Goal: Navigation & Orientation: Find specific page/section

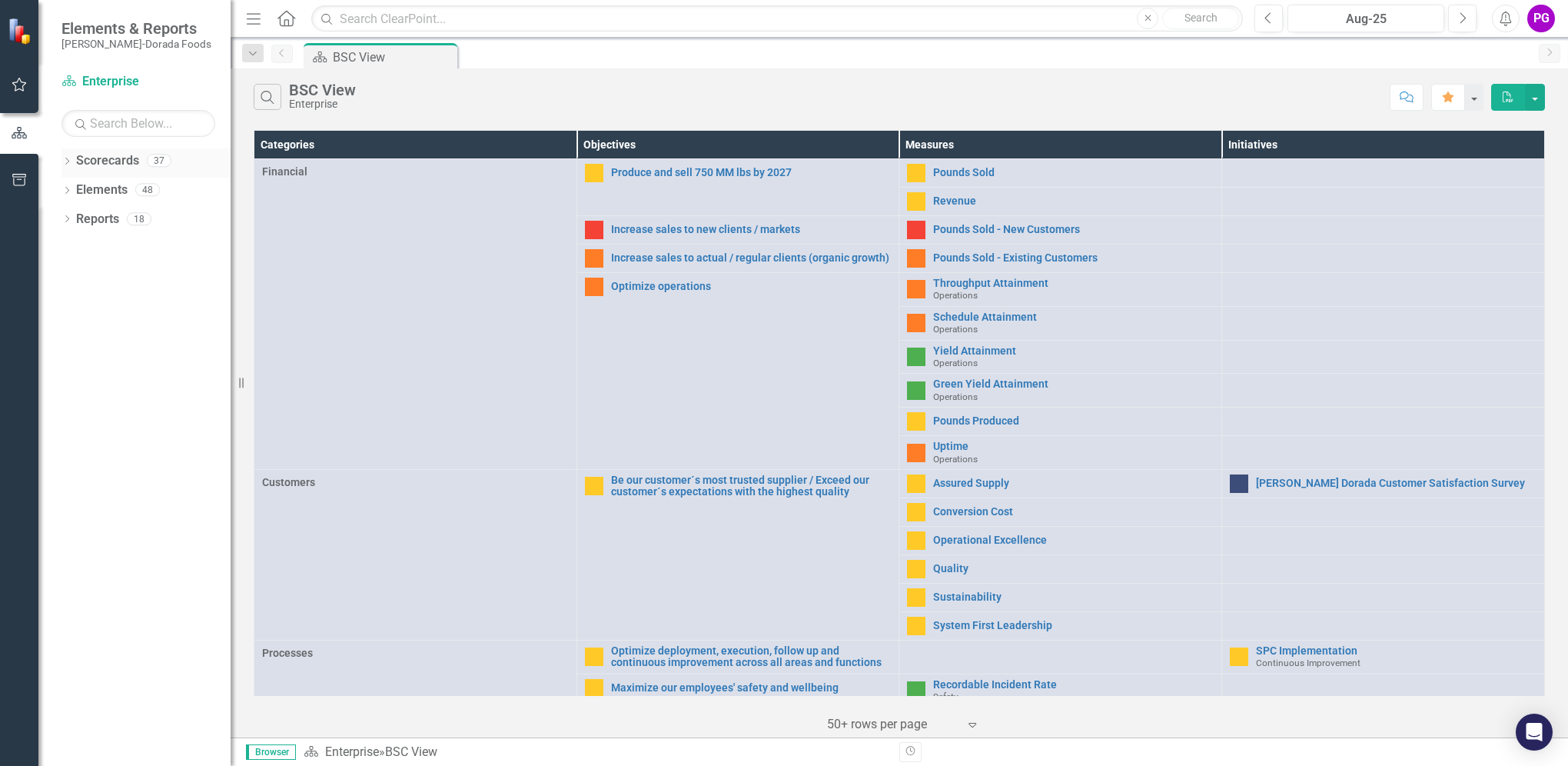
click at [118, 163] on link "Scorecards" at bounding box center [107, 161] width 63 height 18
click at [66, 160] on icon "Dropdown" at bounding box center [66, 162] width 10 height 8
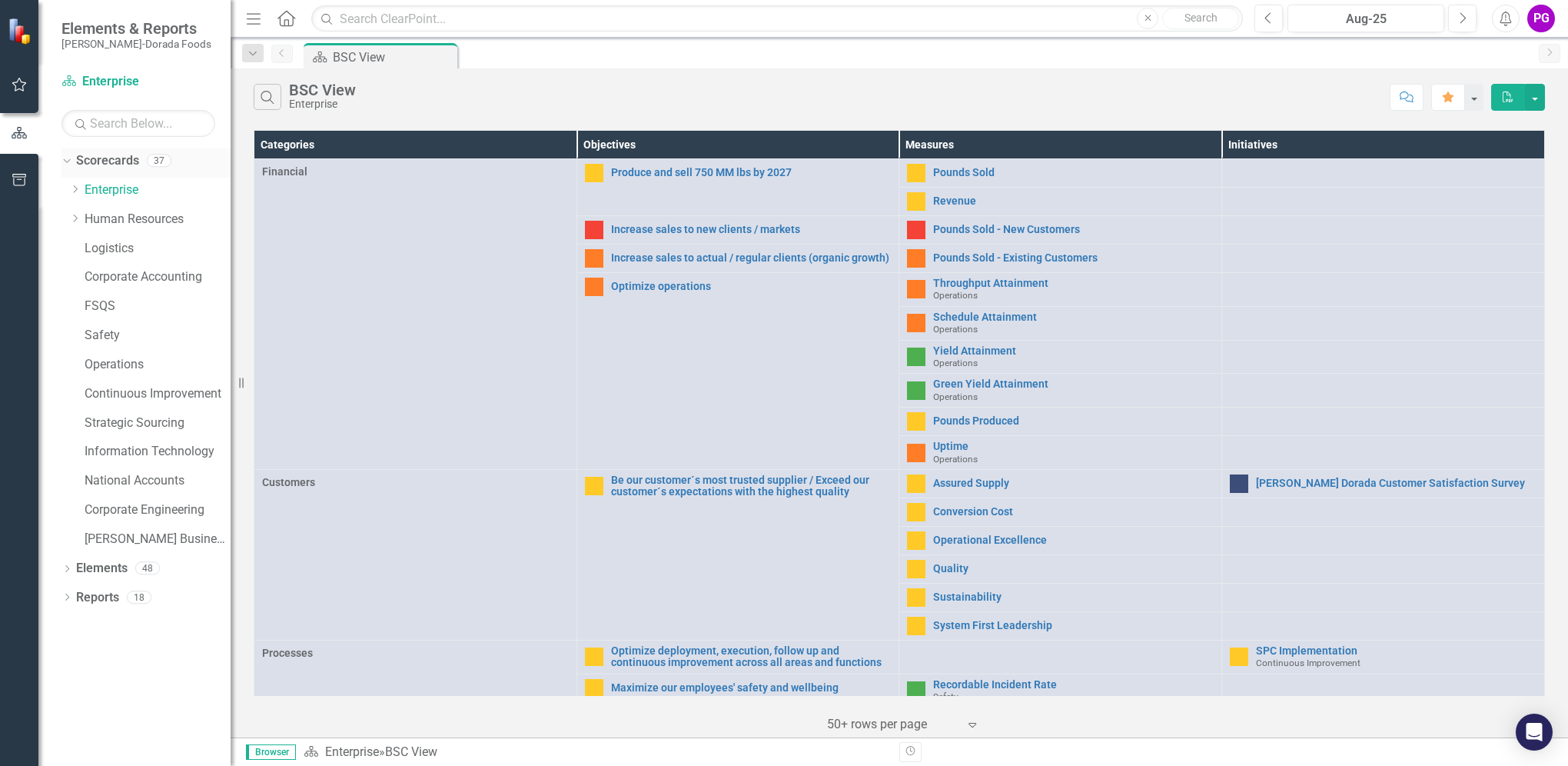
click at [66, 161] on icon "Dropdown" at bounding box center [65, 159] width 8 height 10
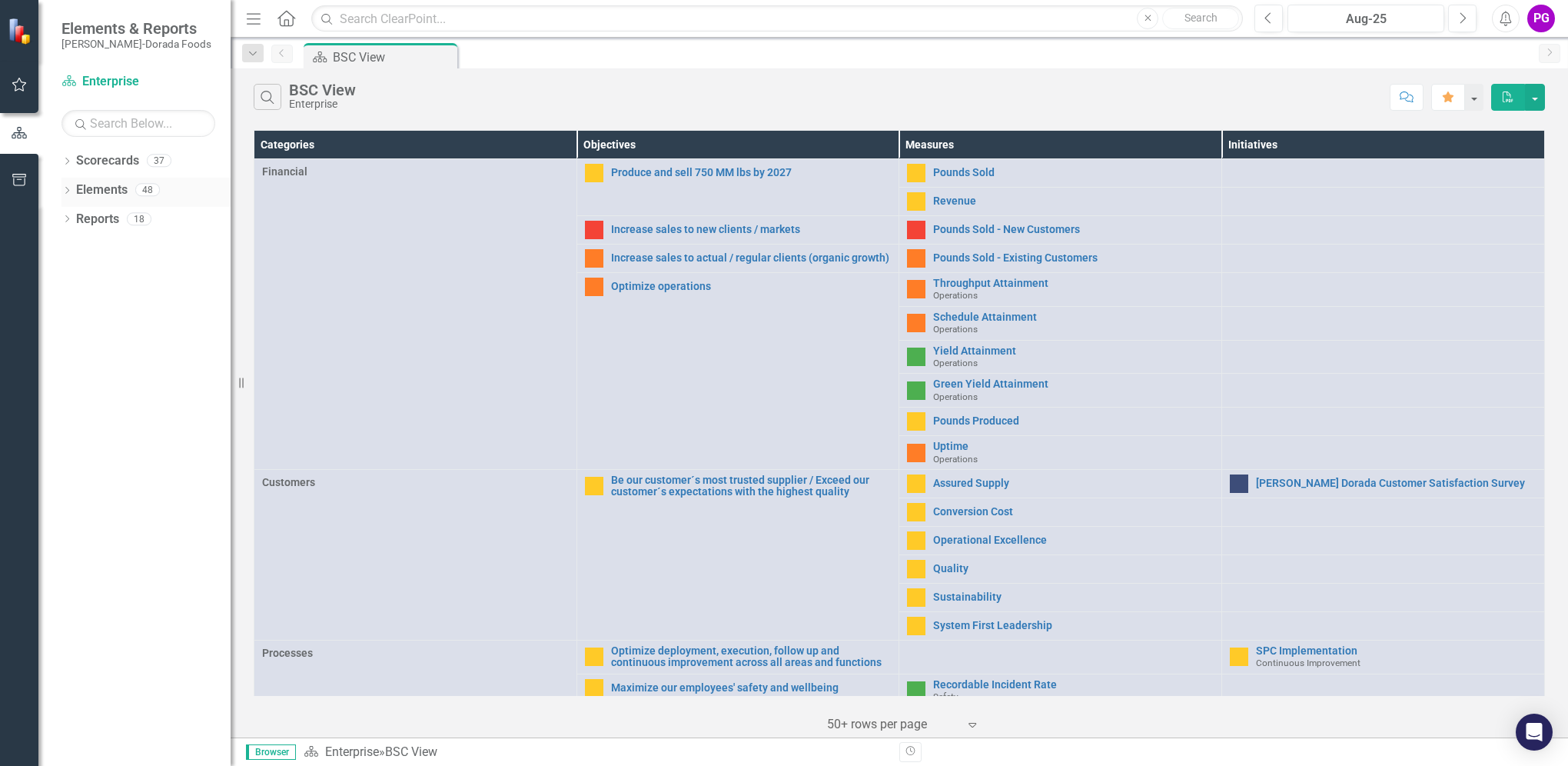
click at [69, 191] on icon "Dropdown" at bounding box center [66, 191] width 10 height 8
click at [67, 191] on icon "Dropdown" at bounding box center [65, 188] width 8 height 10
click at [67, 218] on icon "Dropdown" at bounding box center [66, 220] width 10 height 8
click at [74, 357] on icon "Dropdown" at bounding box center [73, 359] width 10 height 8
click at [87, 273] on icon "Map" at bounding box center [91, 273] width 15 height 12
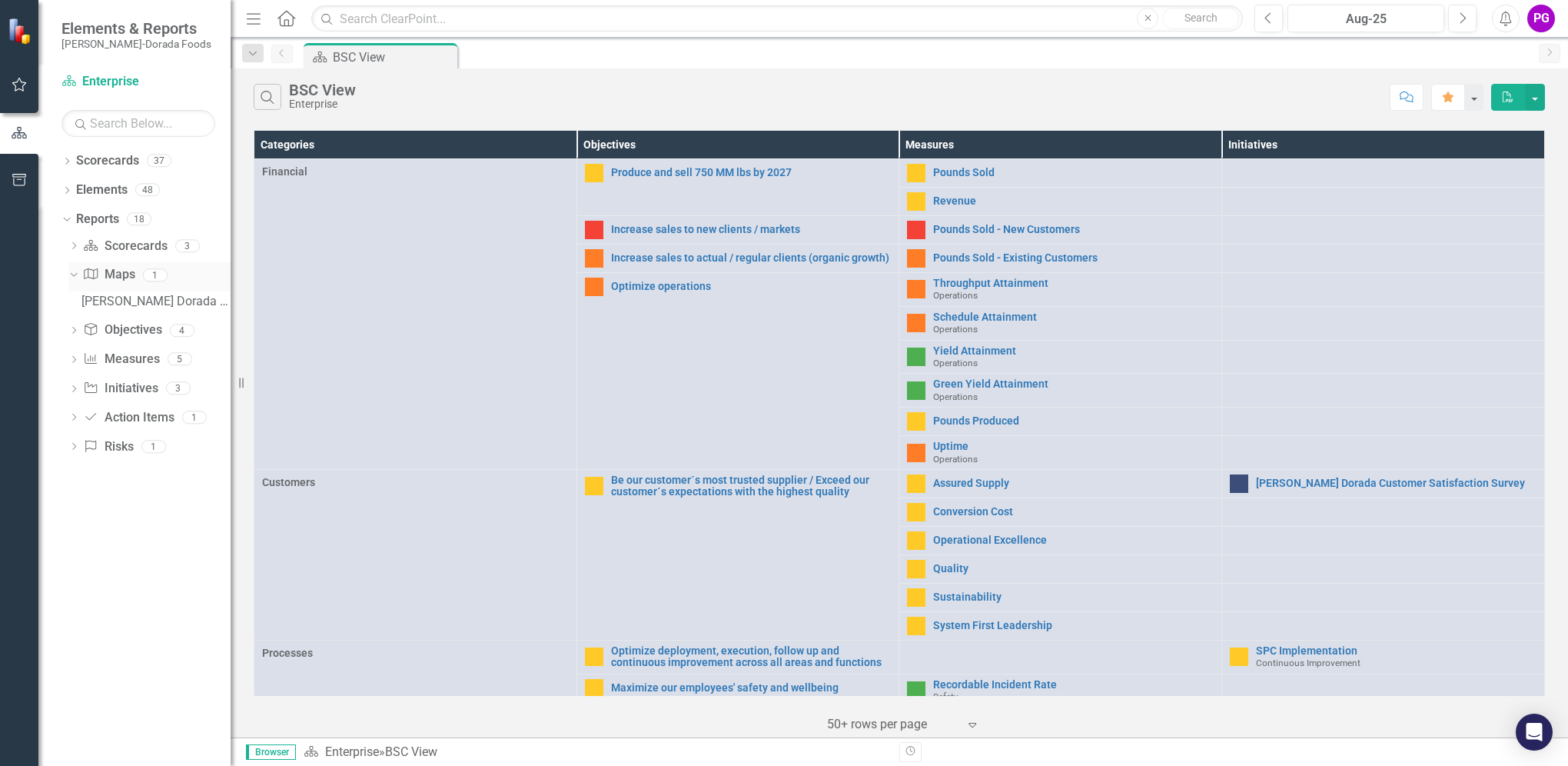
click at [156, 274] on div "1" at bounding box center [155, 275] width 24 height 13
click at [153, 275] on div "1" at bounding box center [155, 275] width 24 height 13
click at [71, 273] on icon "Dropdown" at bounding box center [71, 273] width 8 height 10
click at [66, 162] on icon "Dropdown" at bounding box center [66, 162] width 10 height 8
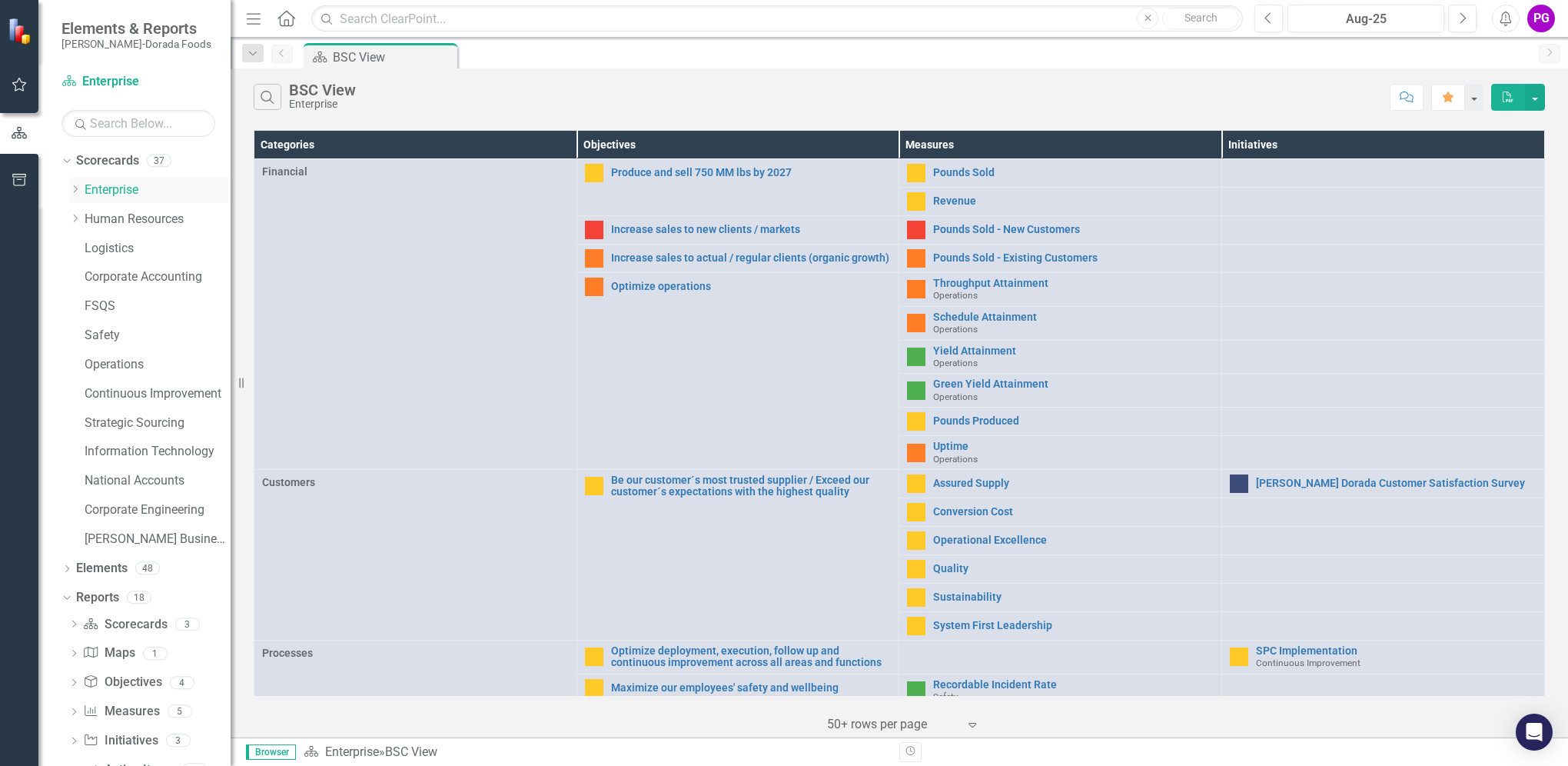
click at [117, 191] on link "Enterprise" at bounding box center [157, 190] width 146 height 18
click at [74, 217] on icon "Dropdown" at bounding box center [75, 218] width 11 height 9
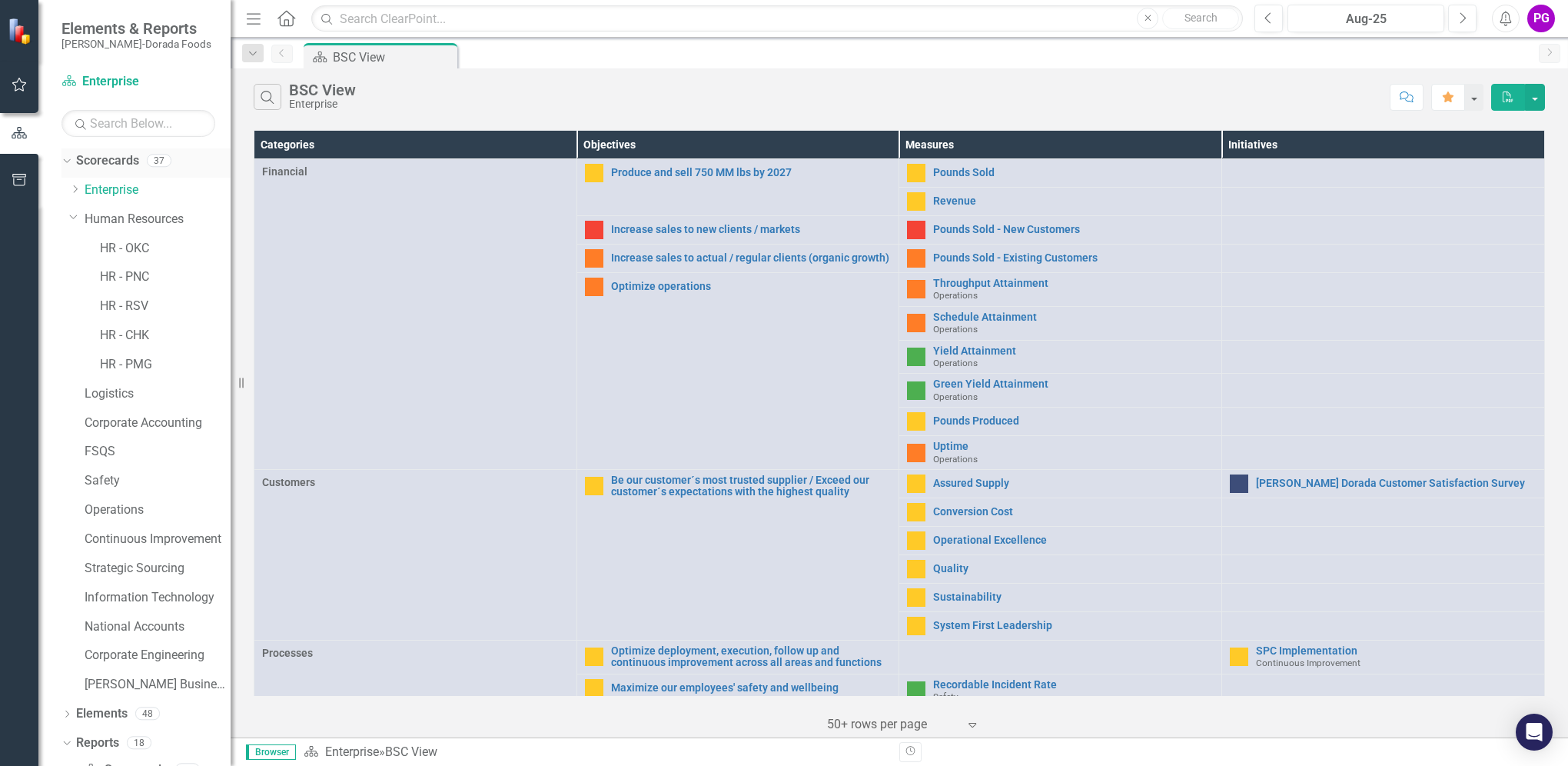
click at [66, 160] on icon "Dropdown" at bounding box center [65, 159] width 8 height 10
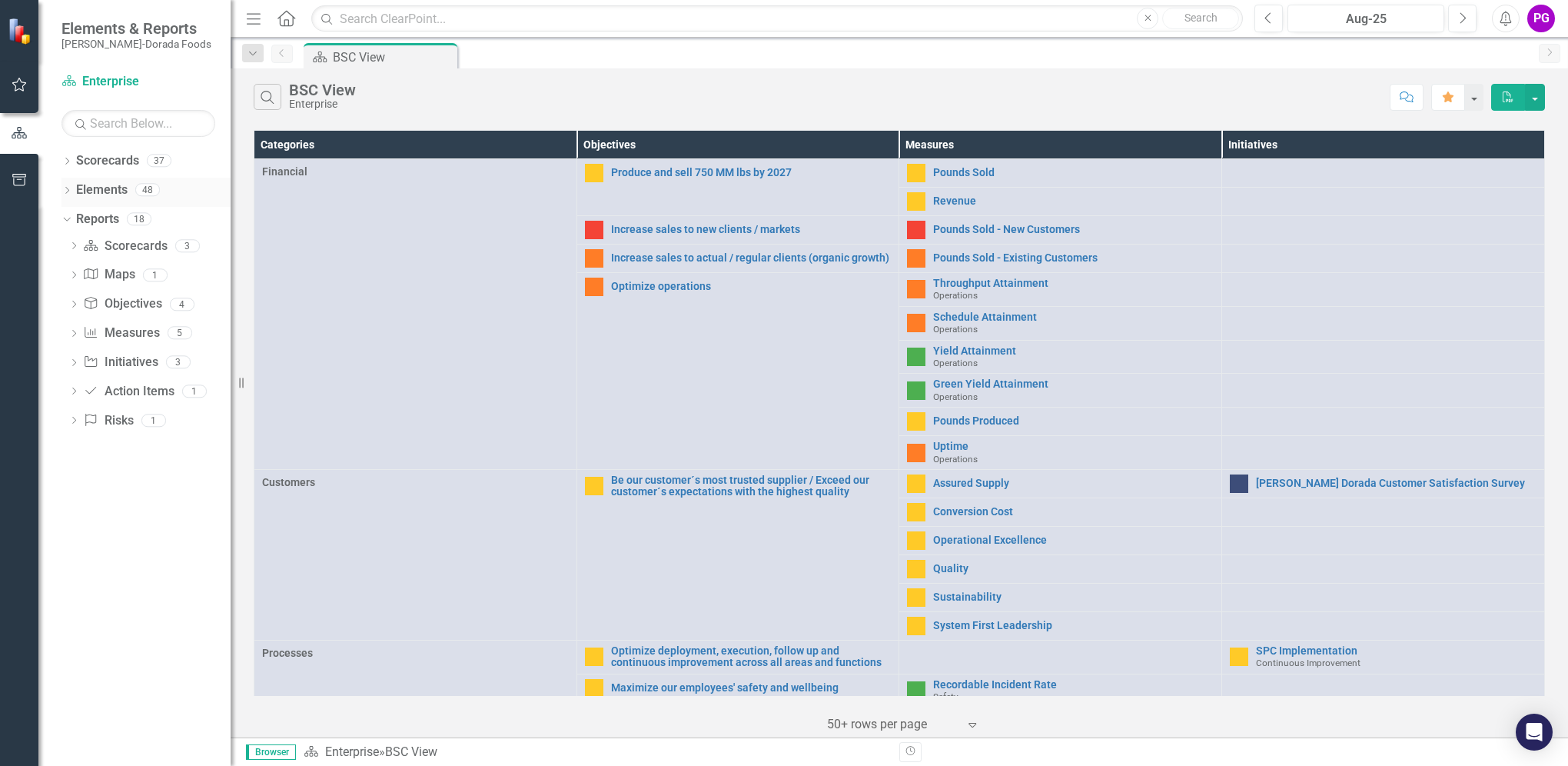
click at [66, 188] on icon "Dropdown" at bounding box center [66, 191] width 10 height 8
click at [71, 420] on icon "Dropdown" at bounding box center [73, 421] width 10 height 8
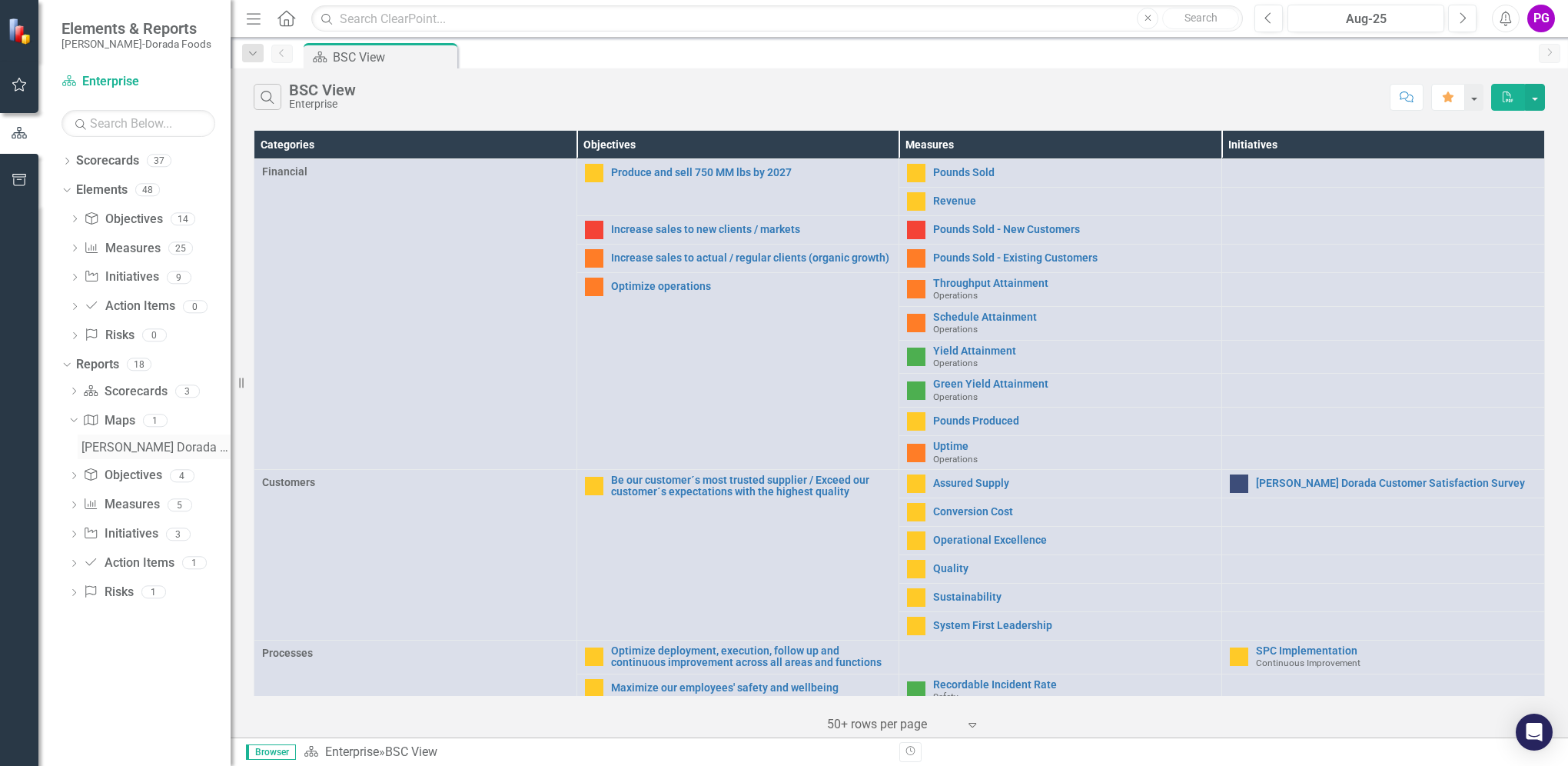
click at [140, 448] on div "[PERSON_NAME] Dorada Map" at bounding box center [155, 448] width 149 height 14
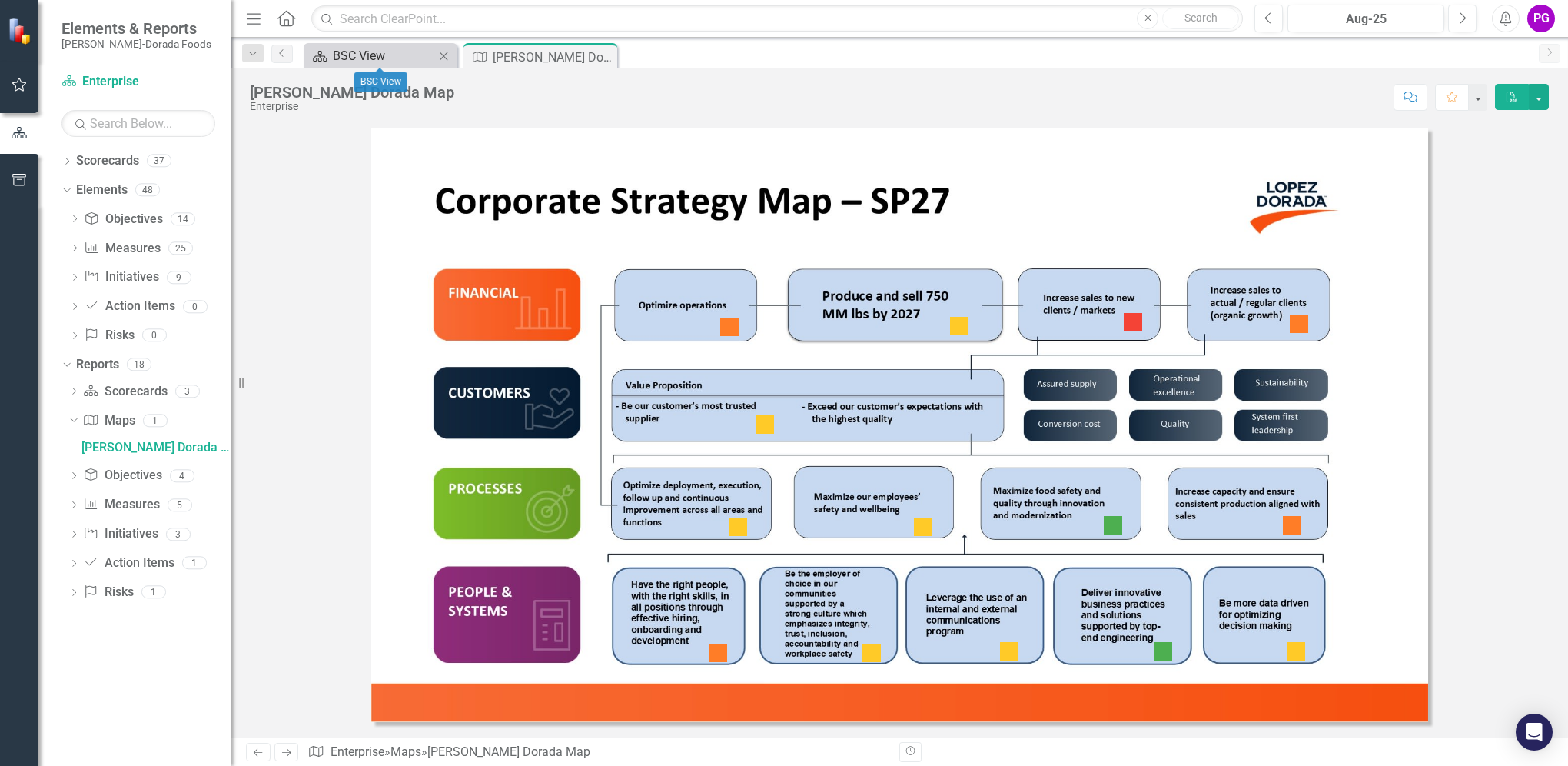
click at [361, 57] on div "BSC View" at bounding box center [384, 55] width 101 height 20
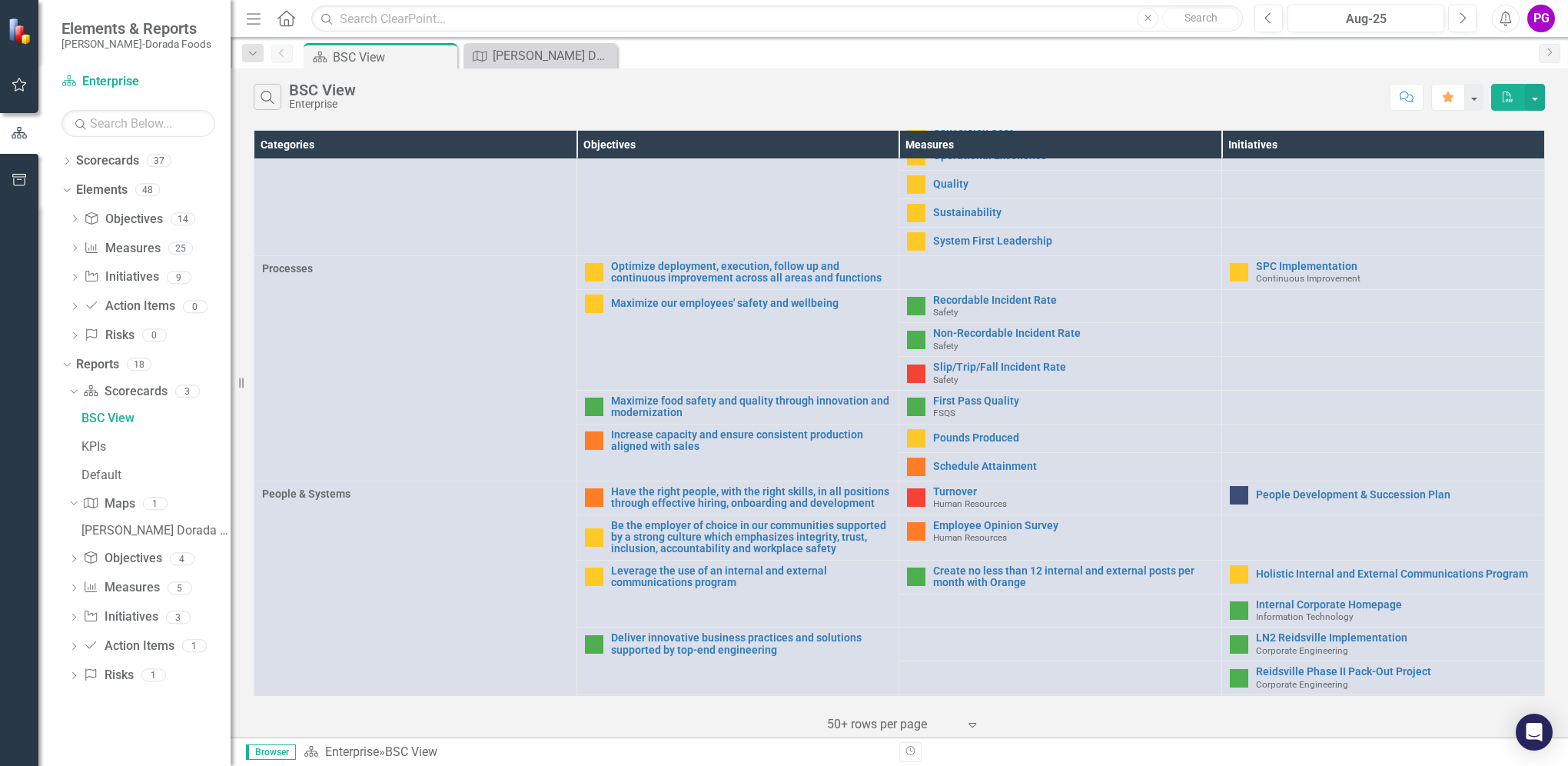
scroll to position [409, 0]
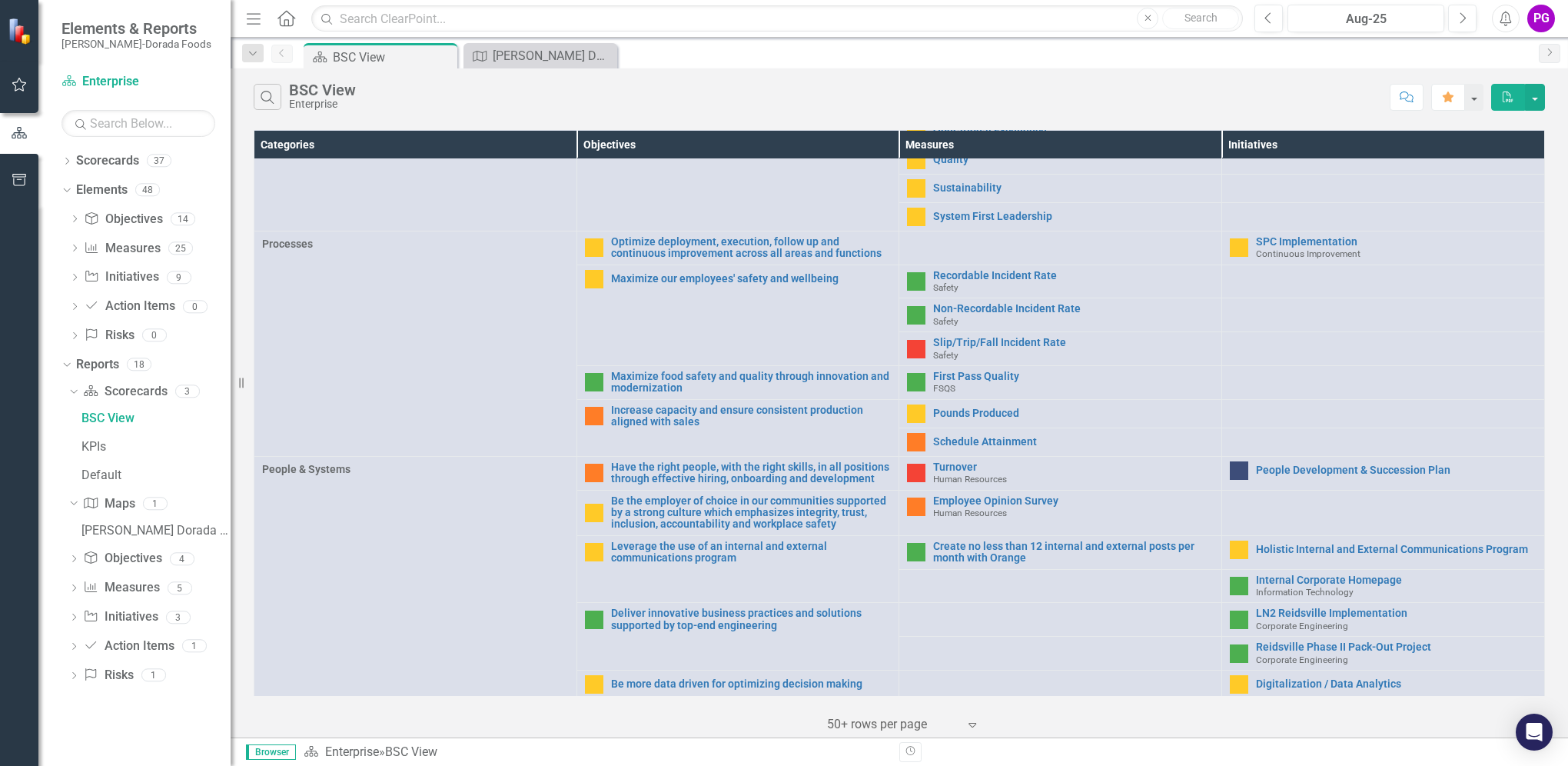
click at [910, 469] on img at bounding box center [916, 473] width 19 height 19
click at [948, 466] on link "Turnover" at bounding box center [1074, 467] width 281 height 11
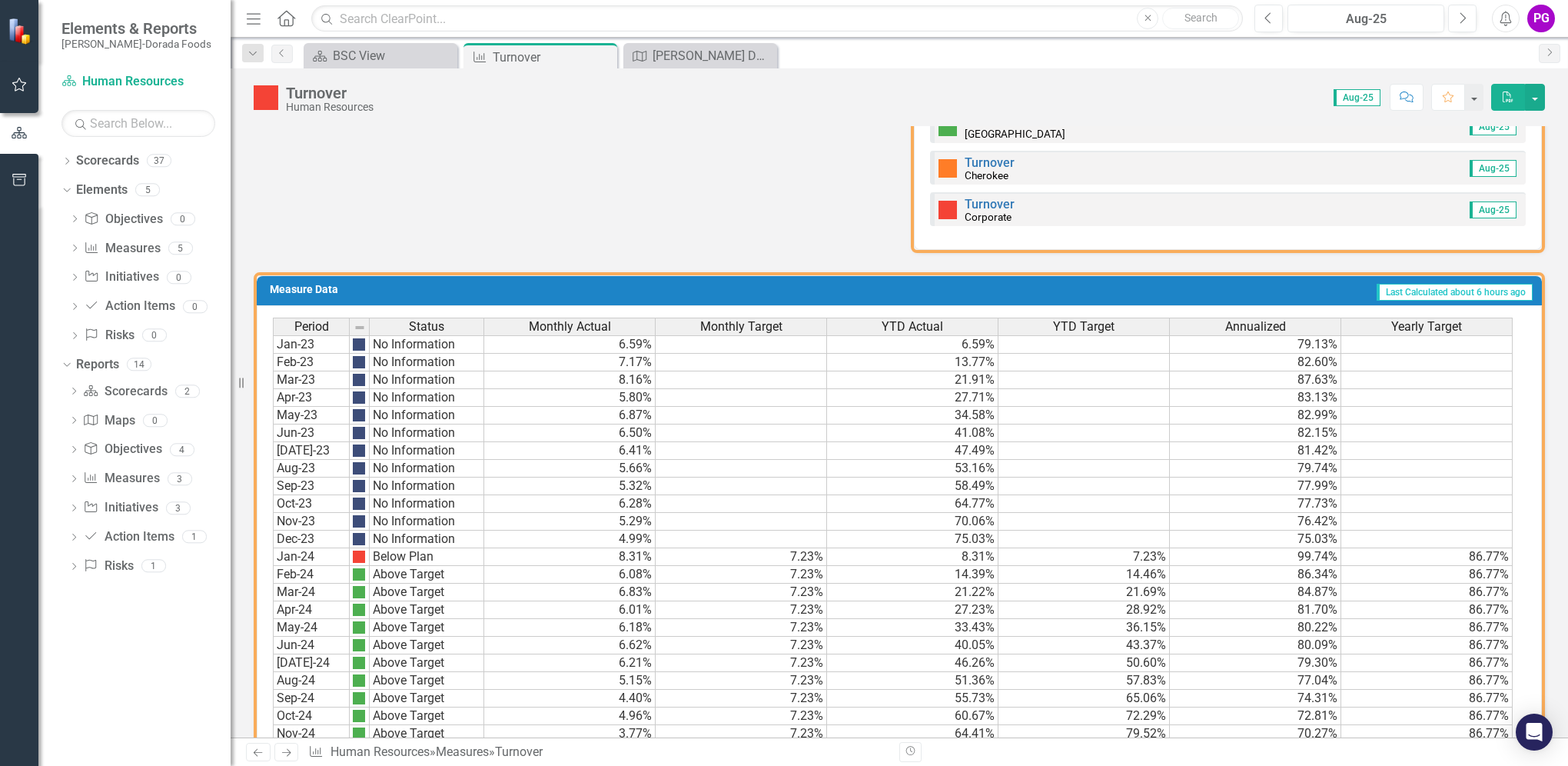
scroll to position [1138, 0]
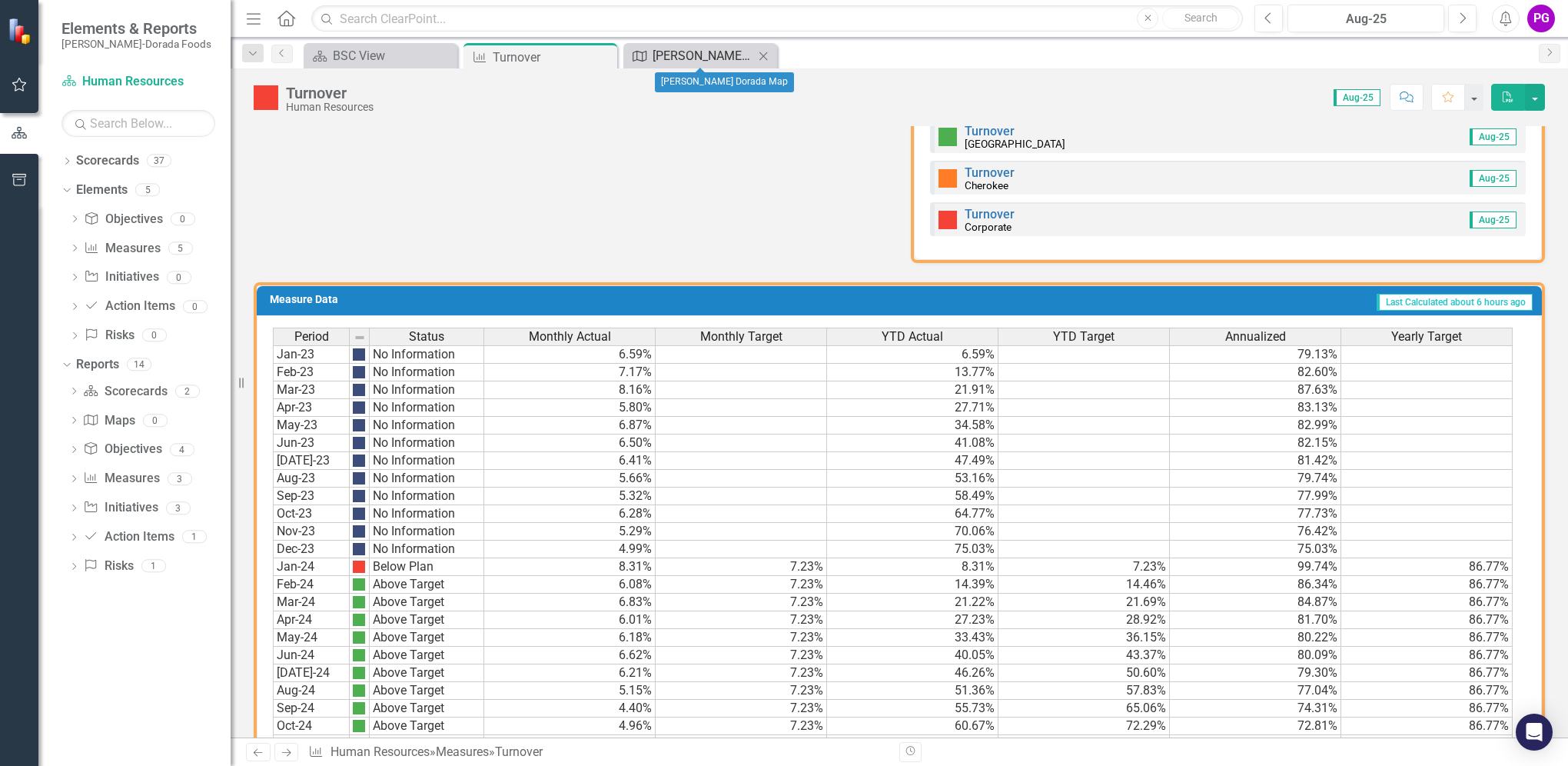
click at [704, 53] on div "[PERSON_NAME] Dorada Map" at bounding box center [703, 55] width 101 height 20
